Goal: Information Seeking & Learning: Learn about a topic

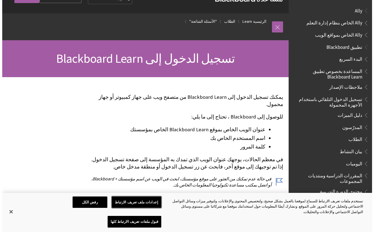
scroll to position [28, 0]
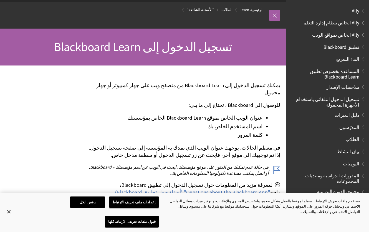
click at [134, 208] on button "إعدادات ملف تعريف الارتباط" at bounding box center [133, 203] width 49 height 12
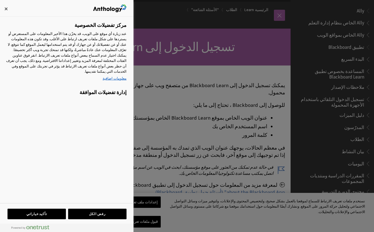
click at [184, 16] on div at bounding box center [187, 116] width 374 height 232
click at [166, 224] on div at bounding box center [187, 116] width 374 height 232
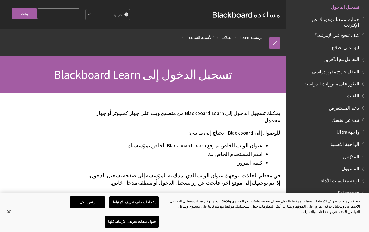
scroll to position [455, 0]
click at [355, 188] on span "SafeAssign" at bounding box center [349, 191] width 22 height 7
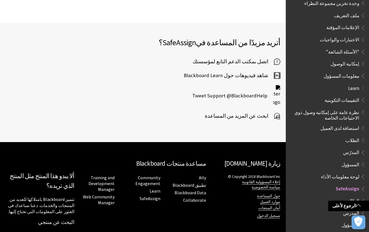
scroll to position [199, 0]
